Goal: Task Accomplishment & Management: Complete application form

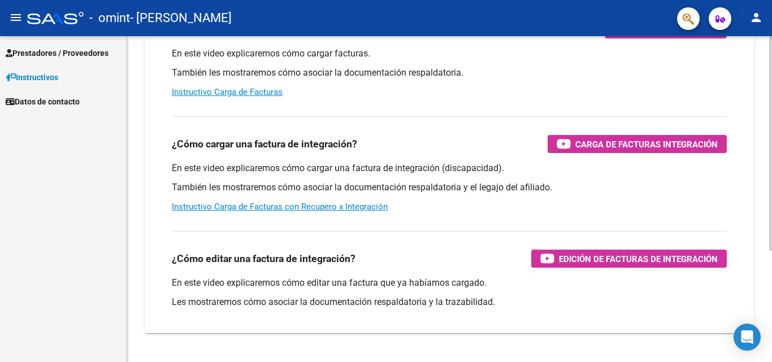
scroll to position [170, 0]
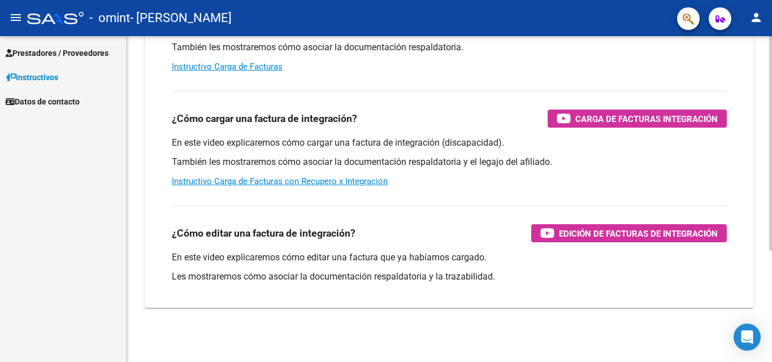
click at [771, 272] on div at bounding box center [770, 254] width 3 height 215
click at [56, 53] on span "Prestadores / Proveedores" at bounding box center [57, 53] width 103 height 12
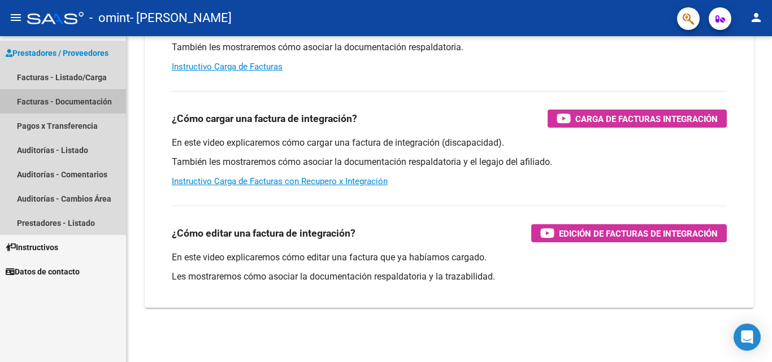
click at [68, 105] on link "Facturas - Documentación" at bounding box center [63, 101] width 126 height 24
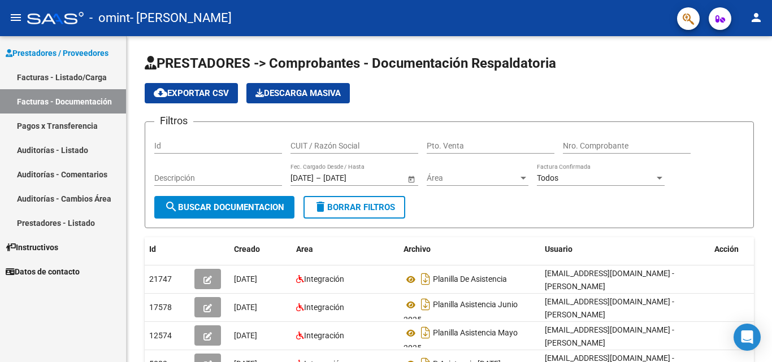
click at [47, 83] on link "Facturas - Listado/Carga" at bounding box center [63, 77] width 126 height 24
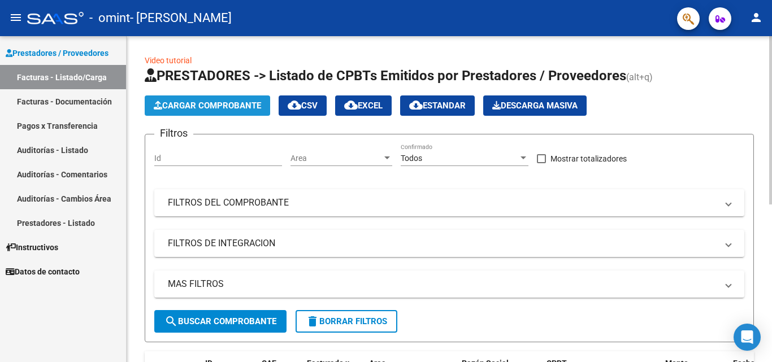
click at [188, 105] on span "Cargar Comprobante" at bounding box center [207, 106] width 107 height 10
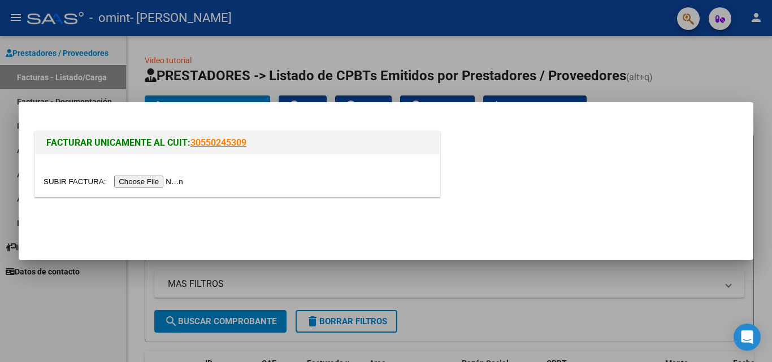
click at [138, 181] on input "file" at bounding box center [115, 182] width 143 height 12
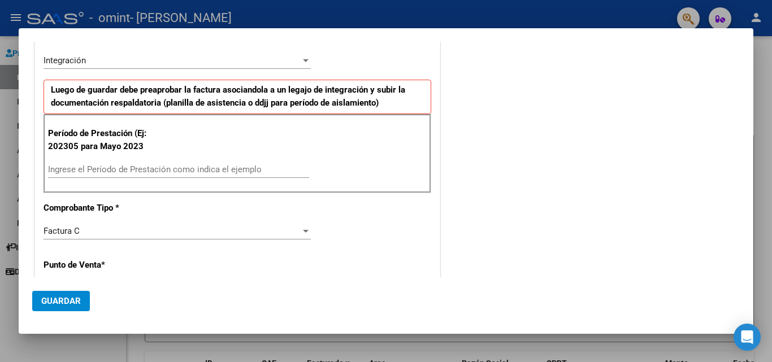
scroll to position [244, 0]
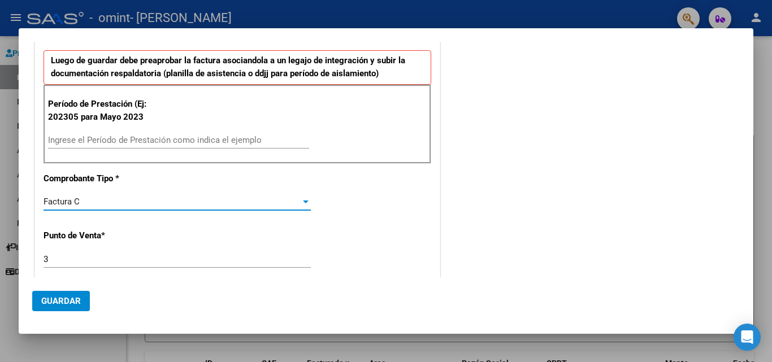
click at [301, 199] on div at bounding box center [306, 201] width 10 height 9
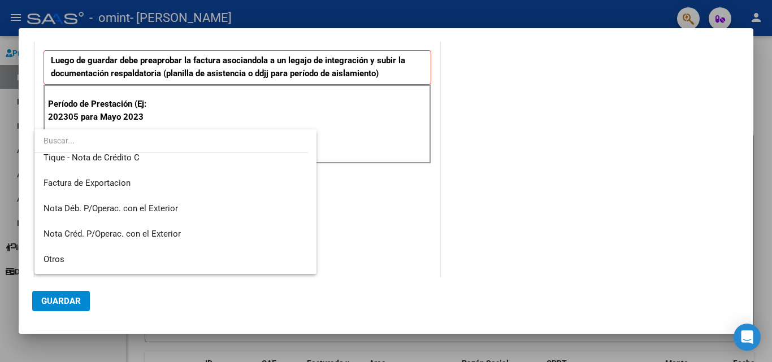
scroll to position [669, 0]
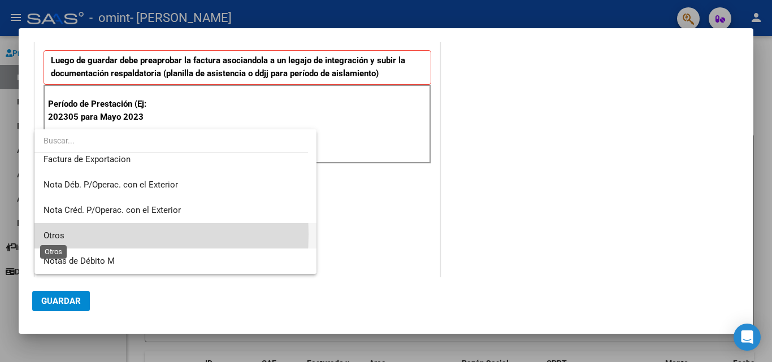
click at [56, 234] on span "Otros" at bounding box center [54, 236] width 21 height 10
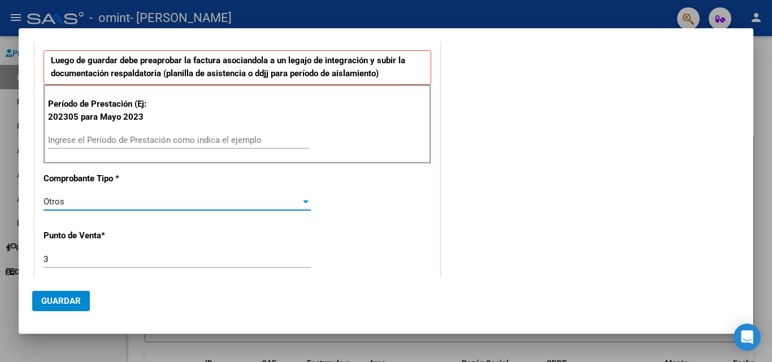
click at [63, 143] on input "Ingrese el Período de Prestación como indica el ejemplo" at bounding box center [178, 140] width 261 height 10
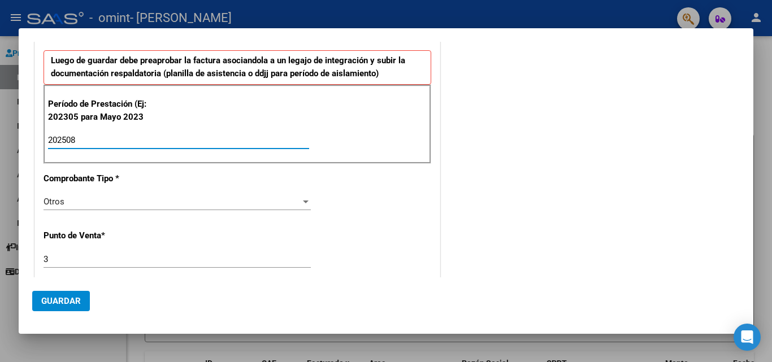
type input "202508"
click at [62, 259] on input "3" at bounding box center [177, 259] width 267 height 10
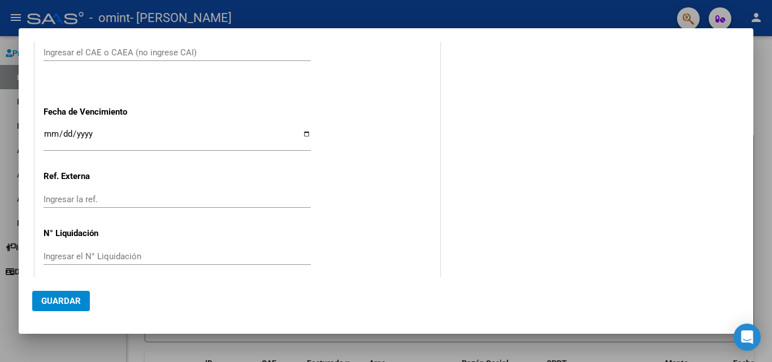
scroll to position [696, 0]
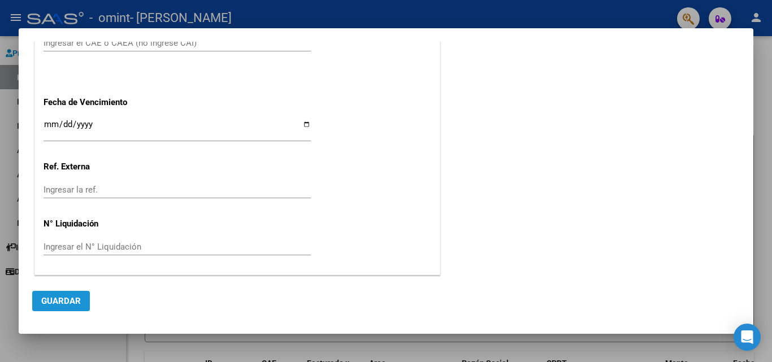
click at [66, 296] on span "Guardar" at bounding box center [61, 301] width 40 height 10
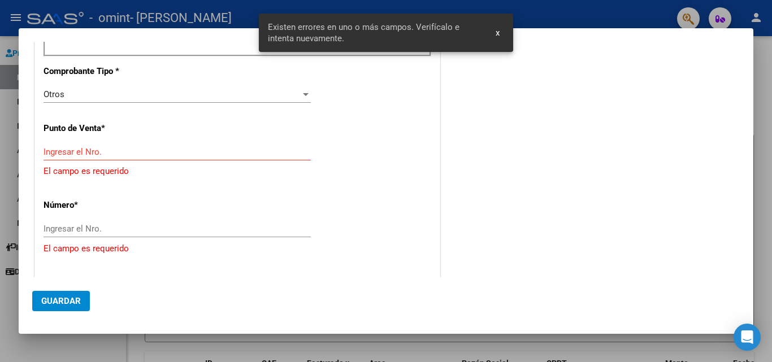
scroll to position [338, 0]
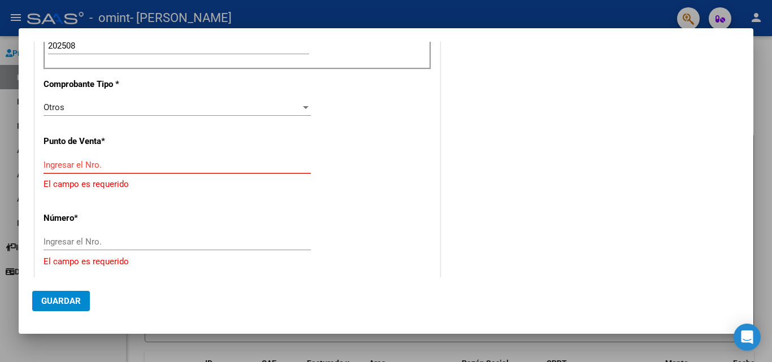
click at [64, 166] on input "Ingresar el Nro." at bounding box center [177, 165] width 267 height 10
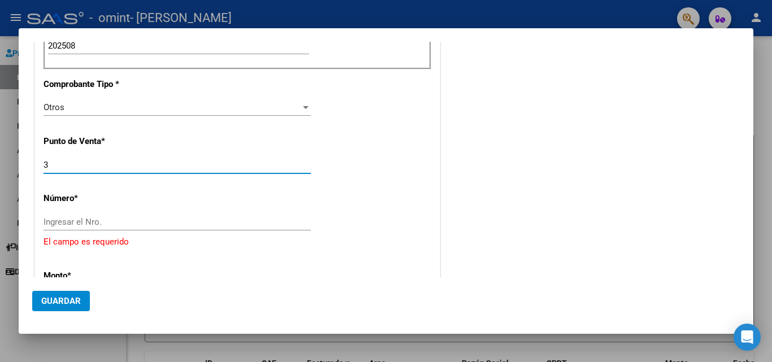
type input "3"
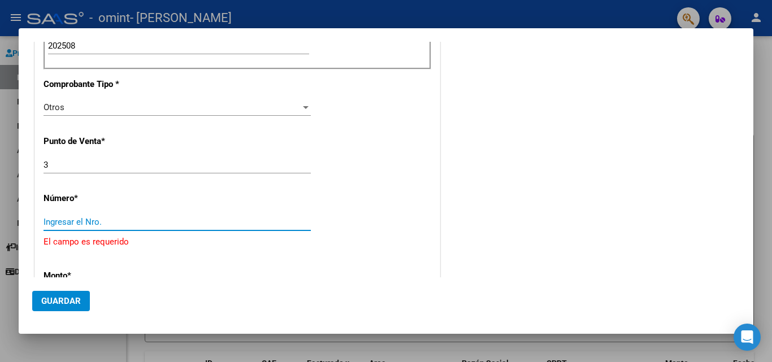
click at [67, 223] on input "Ingresar el Nro." at bounding box center [177, 222] width 267 height 10
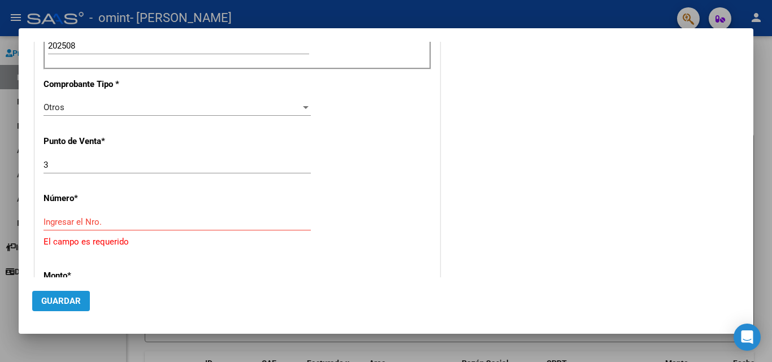
click at [64, 307] on button "Guardar" at bounding box center [61, 301] width 58 height 20
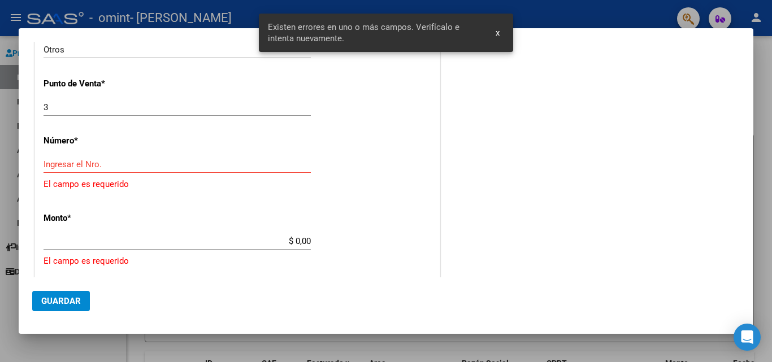
scroll to position [399, 0]
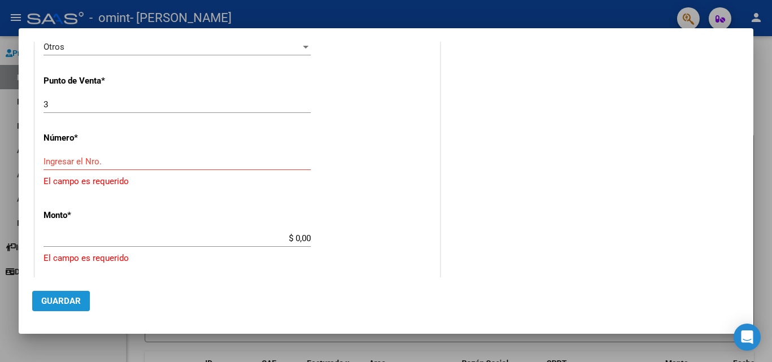
click at [46, 304] on span "Guardar" at bounding box center [61, 301] width 40 height 10
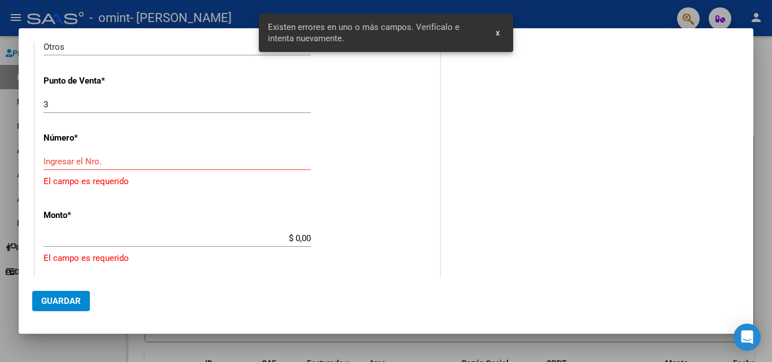
click at [498, 34] on span "x" at bounding box center [498, 33] width 4 height 10
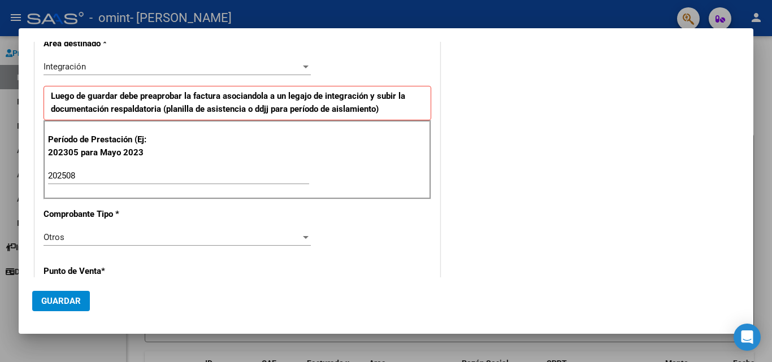
scroll to position [0, 0]
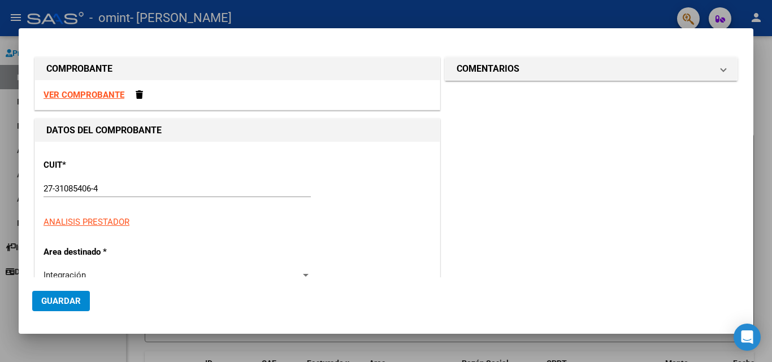
click at [96, 90] on strong "VER COMPROBANTE" at bounding box center [84, 95] width 81 height 10
click at [139, 94] on span at bounding box center [139, 94] width 7 height 8
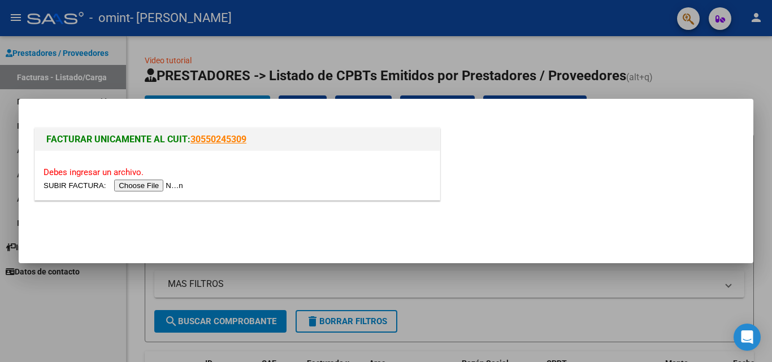
click at [240, 49] on div at bounding box center [386, 181] width 772 height 362
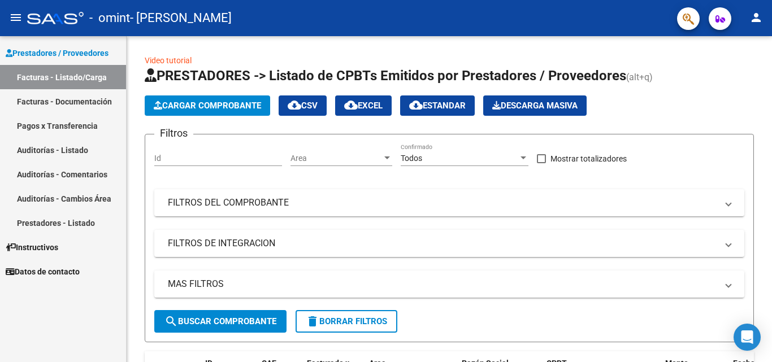
click at [40, 252] on span "Instructivos" at bounding box center [32, 247] width 53 height 12
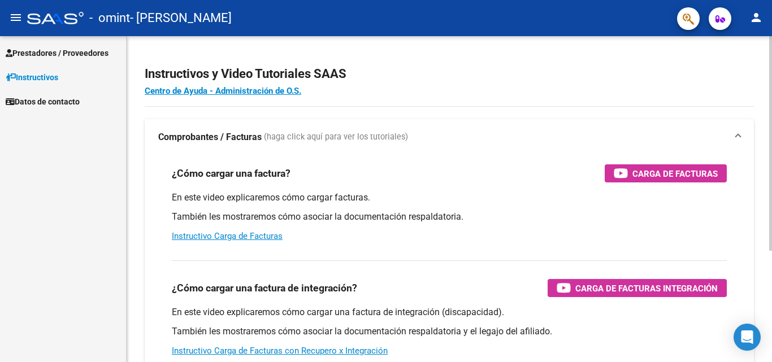
click at [737, 75] on h2 "Instructivos y Video Tutoriales SAAS" at bounding box center [449, 73] width 609 height 21
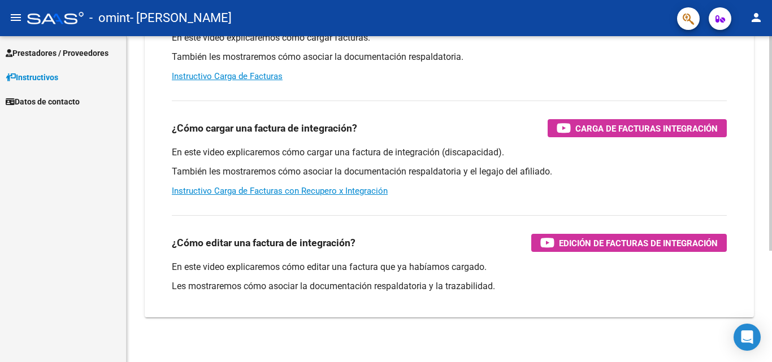
scroll to position [170, 0]
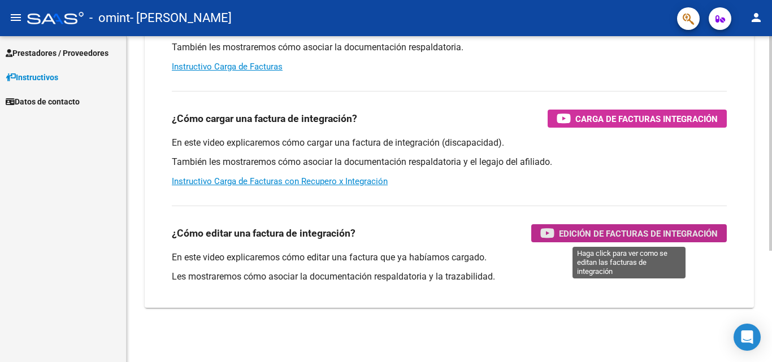
click at [603, 233] on span "Edición de Facturas de integración" at bounding box center [638, 234] width 159 height 14
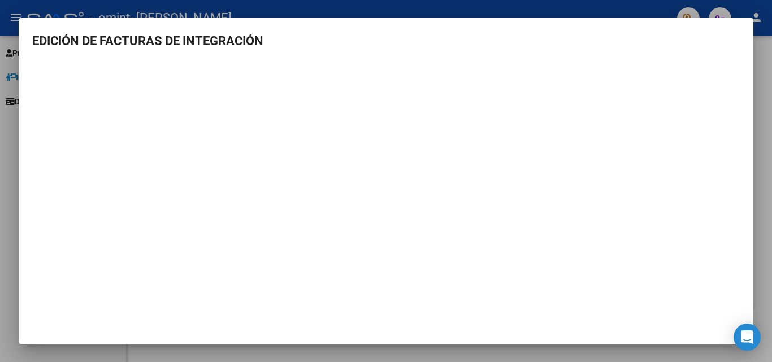
click at [7, 162] on div at bounding box center [386, 181] width 772 height 362
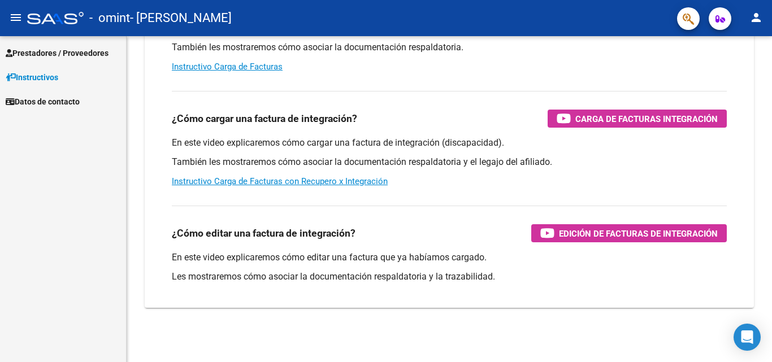
click at [76, 138] on div "Prestadores / Proveedores Facturas - Listado/Carga Facturas - Documentación Pag…" at bounding box center [63, 199] width 126 height 326
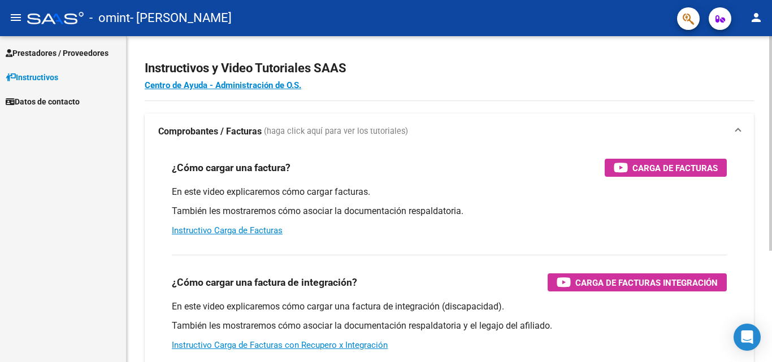
scroll to position [0, 0]
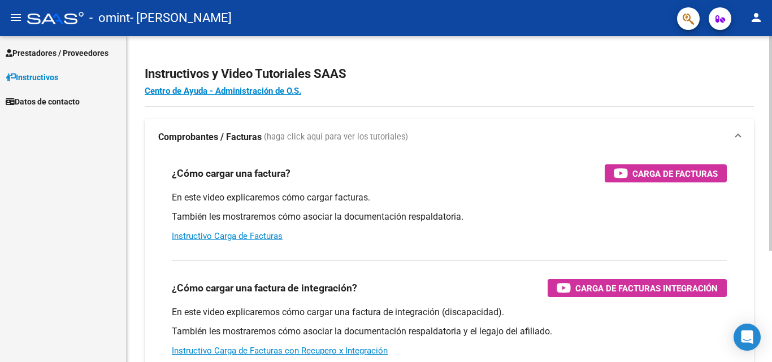
click at [766, 70] on div "Instructivos y Video Tutoriales SAAS Centro de Ayuda - Administración de O.S. C…" at bounding box center [451, 284] width 648 height 496
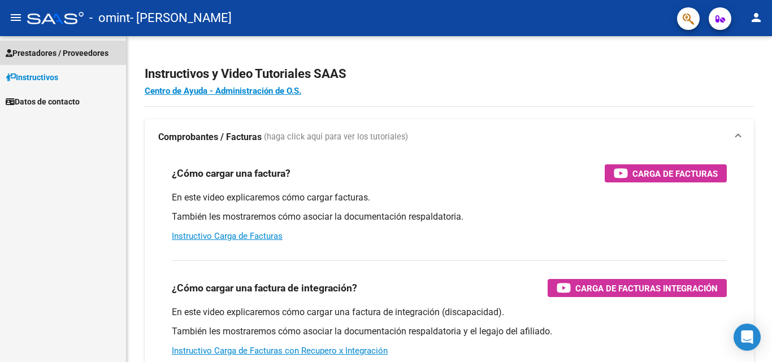
click at [56, 51] on span "Prestadores / Proveedores" at bounding box center [57, 53] width 103 height 12
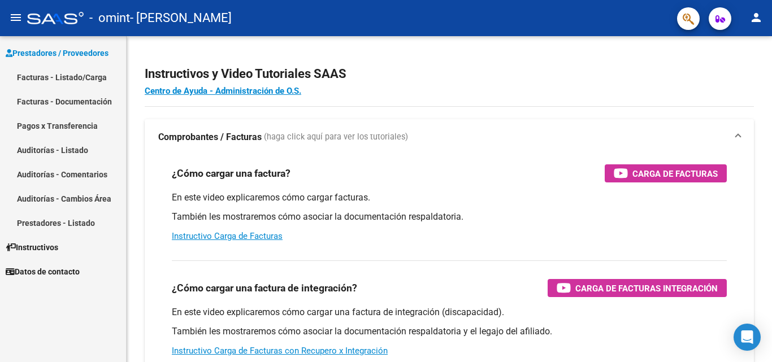
click at [62, 71] on link "Facturas - Listado/Carga" at bounding box center [63, 77] width 126 height 24
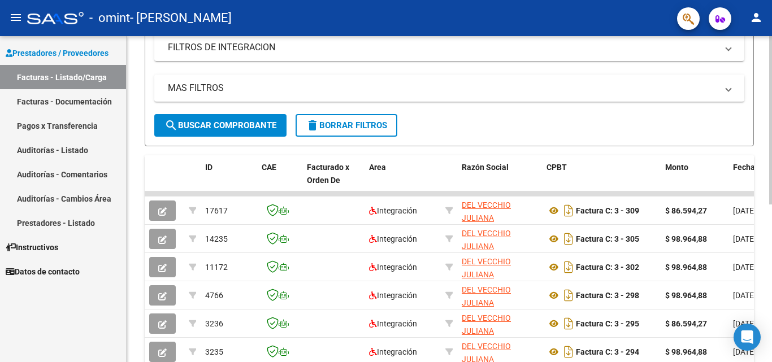
scroll to position [197, 0]
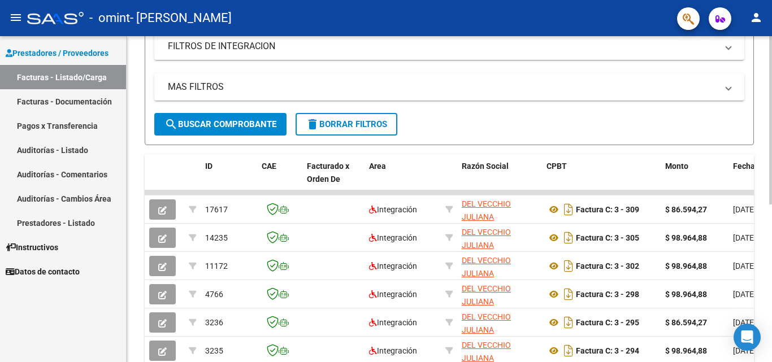
click at [771, 171] on div at bounding box center [770, 225] width 3 height 168
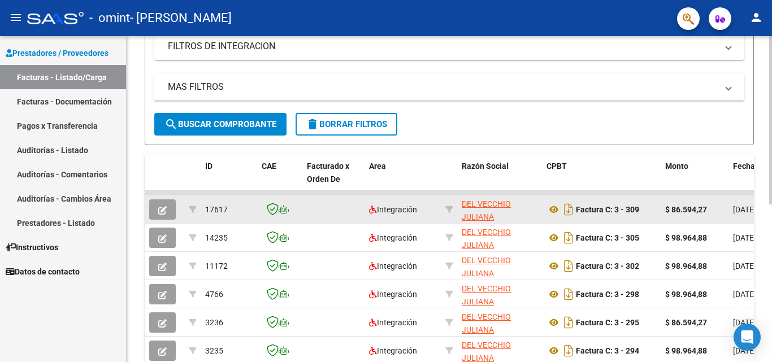
click at [162, 208] on icon "button" at bounding box center [162, 210] width 8 height 8
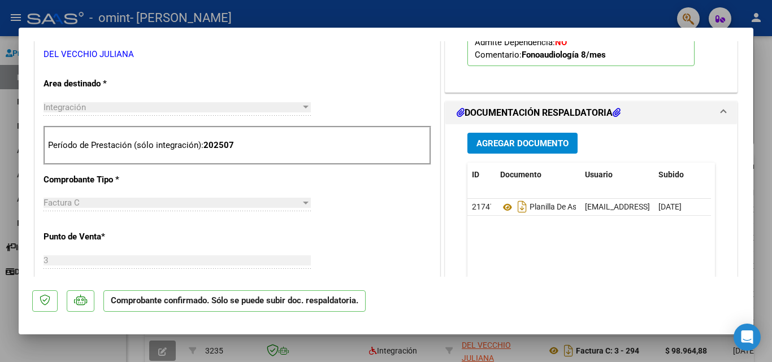
scroll to position [373, 0]
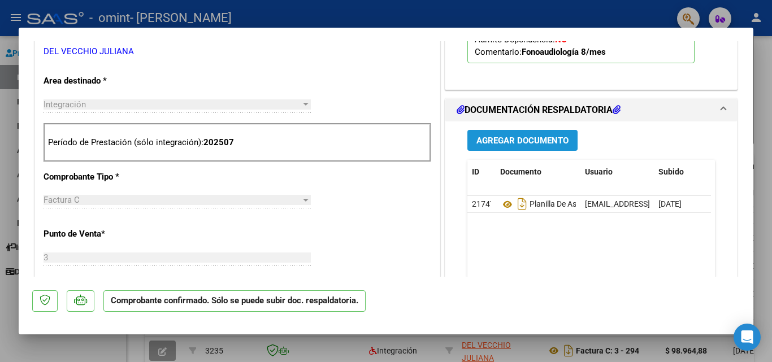
click at [516, 141] on span "Agregar Documento" at bounding box center [522, 141] width 92 height 10
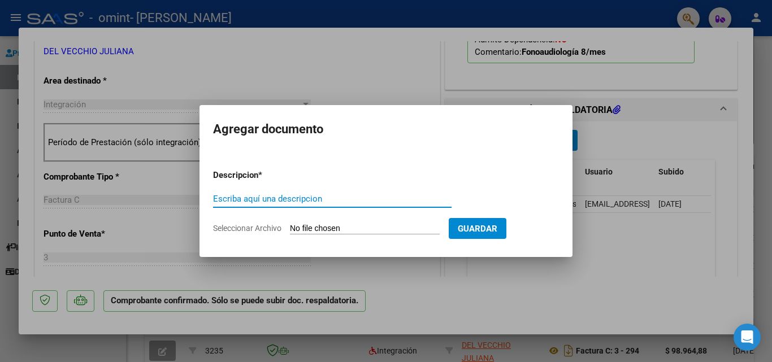
click at [292, 199] on input "Escriba aquí una descripcion" at bounding box center [332, 199] width 238 height 10
type input "I"
type input "F"
type input "INFORME EVOLUTIVO"
click at [363, 229] on input "Seleccionar Archivo" at bounding box center [365, 229] width 150 height 11
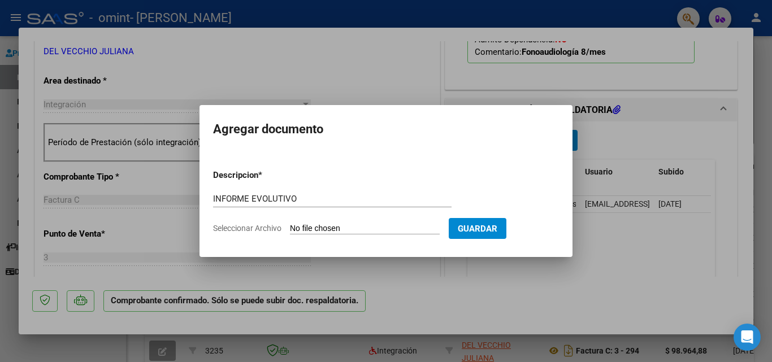
type input "C:\fakepath\F048 Informe Evolutivo [DATE] -[DATE] [PERSON_NAME]pdf"
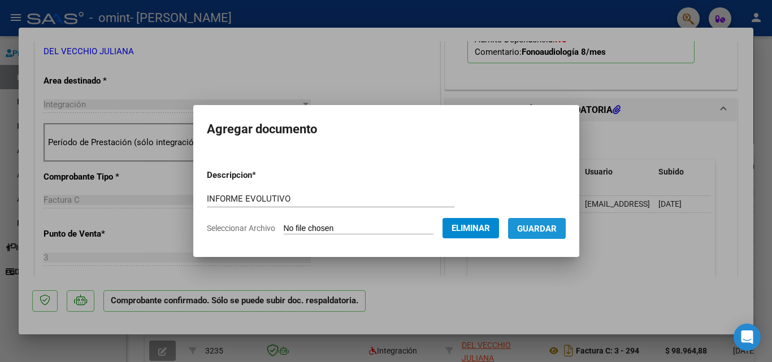
click at [527, 231] on span "Guardar" at bounding box center [537, 229] width 40 height 10
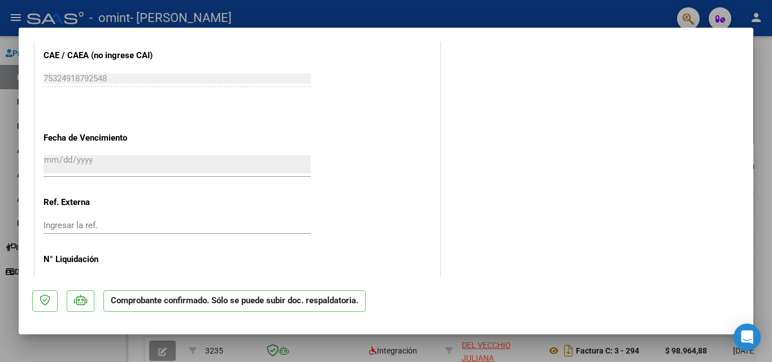
scroll to position [824, 0]
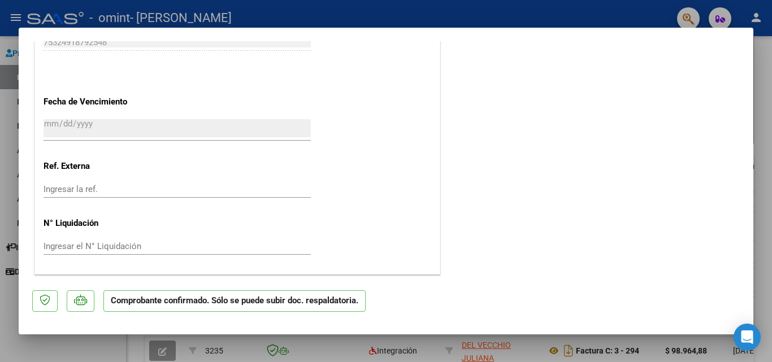
click at [6, 128] on div at bounding box center [386, 181] width 772 height 362
type input "$ 0,00"
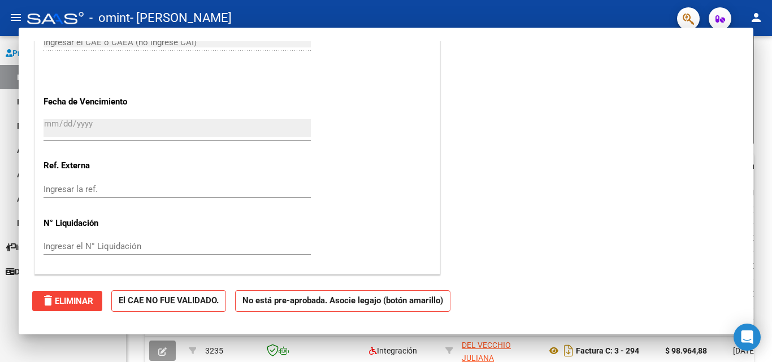
scroll to position [0, 0]
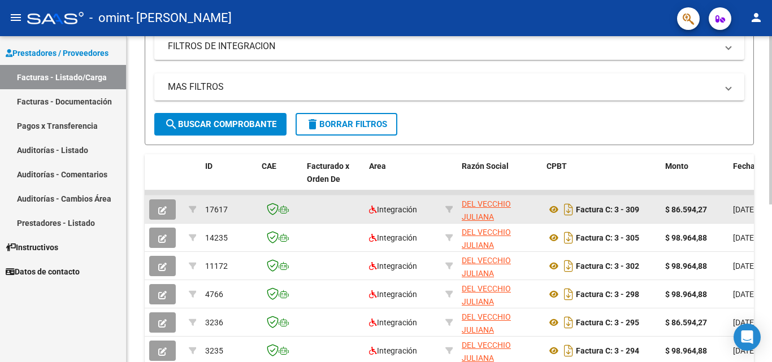
click at [162, 215] on button "button" at bounding box center [162, 209] width 27 height 20
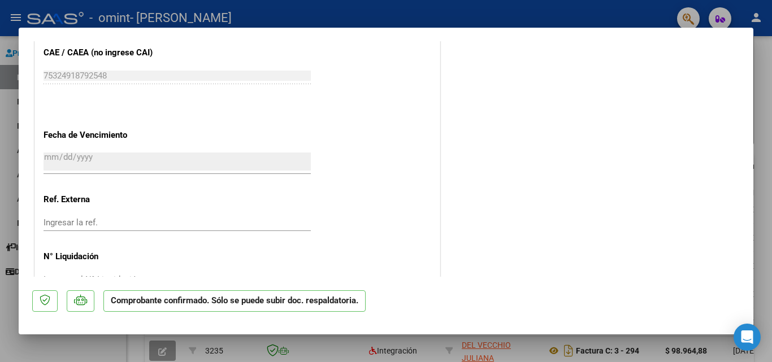
scroll to position [824, 0]
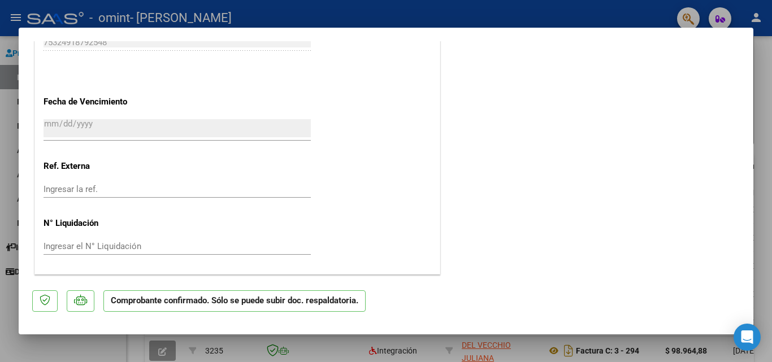
click at [3, 135] on div at bounding box center [386, 181] width 772 height 362
type input "$ 0,00"
